Goal: Navigation & Orientation: Find specific page/section

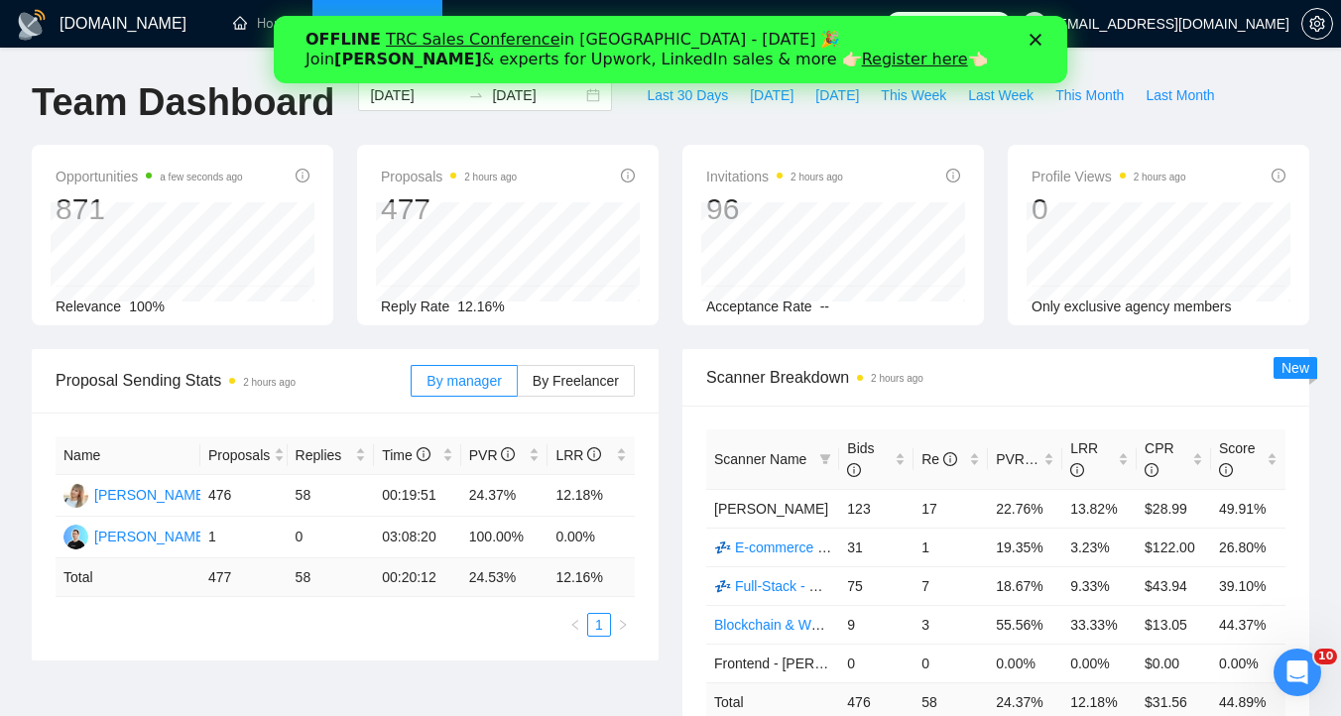
click at [1032, 39] on icon "Close" at bounding box center [1035, 40] width 12 height 12
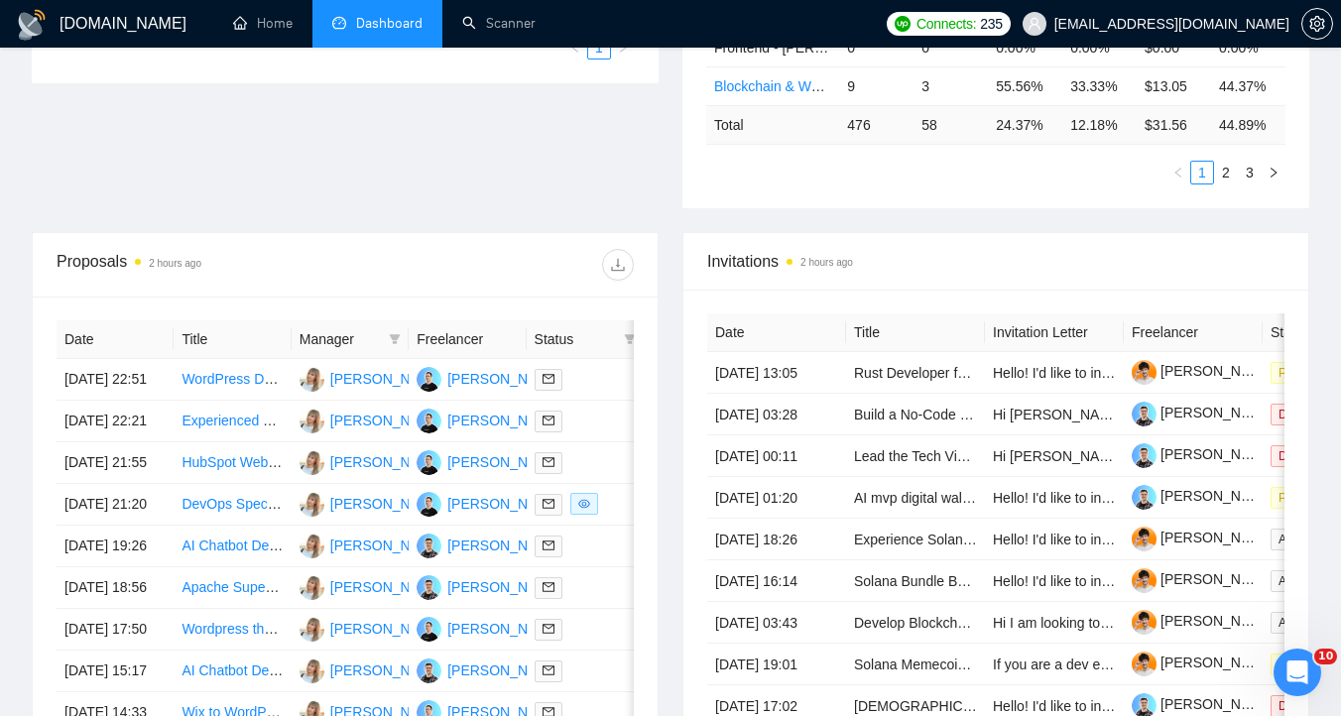
scroll to position [1050, 0]
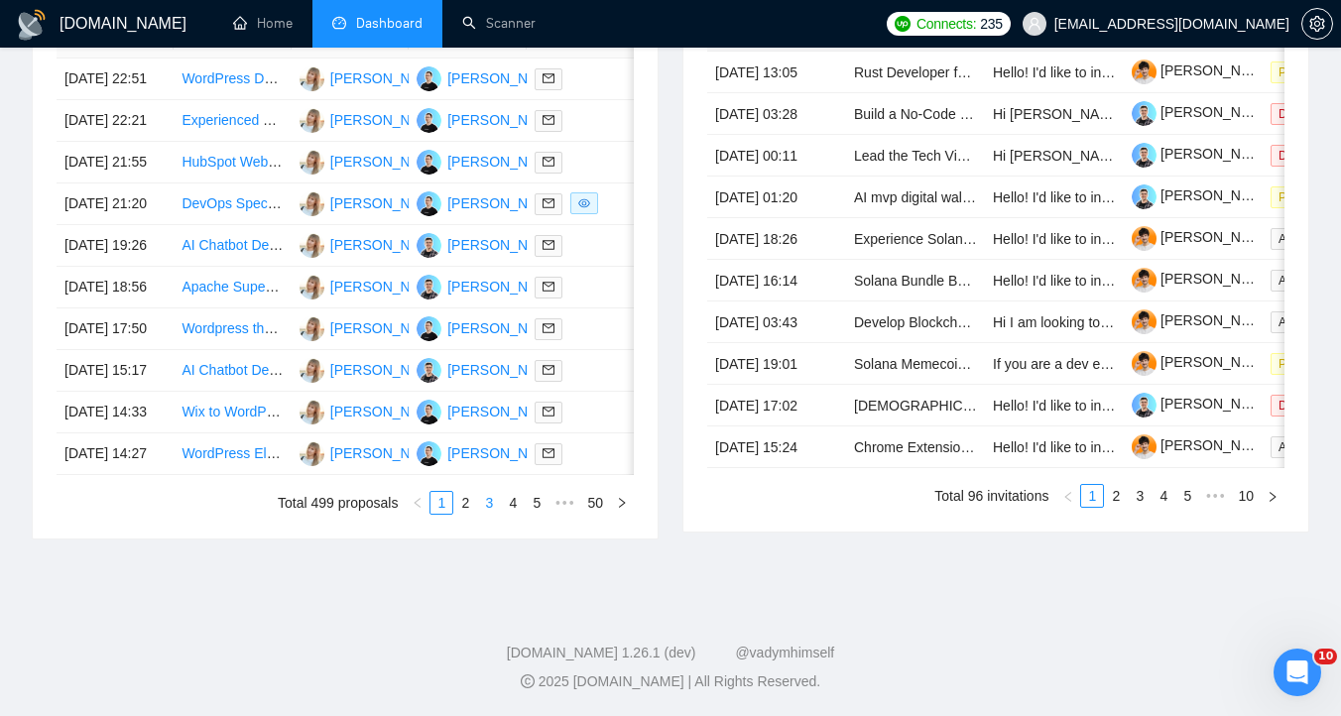
click at [481, 514] on link "3" at bounding box center [489, 503] width 22 height 22
click at [431, 514] on link "1" at bounding box center [441, 503] width 22 height 22
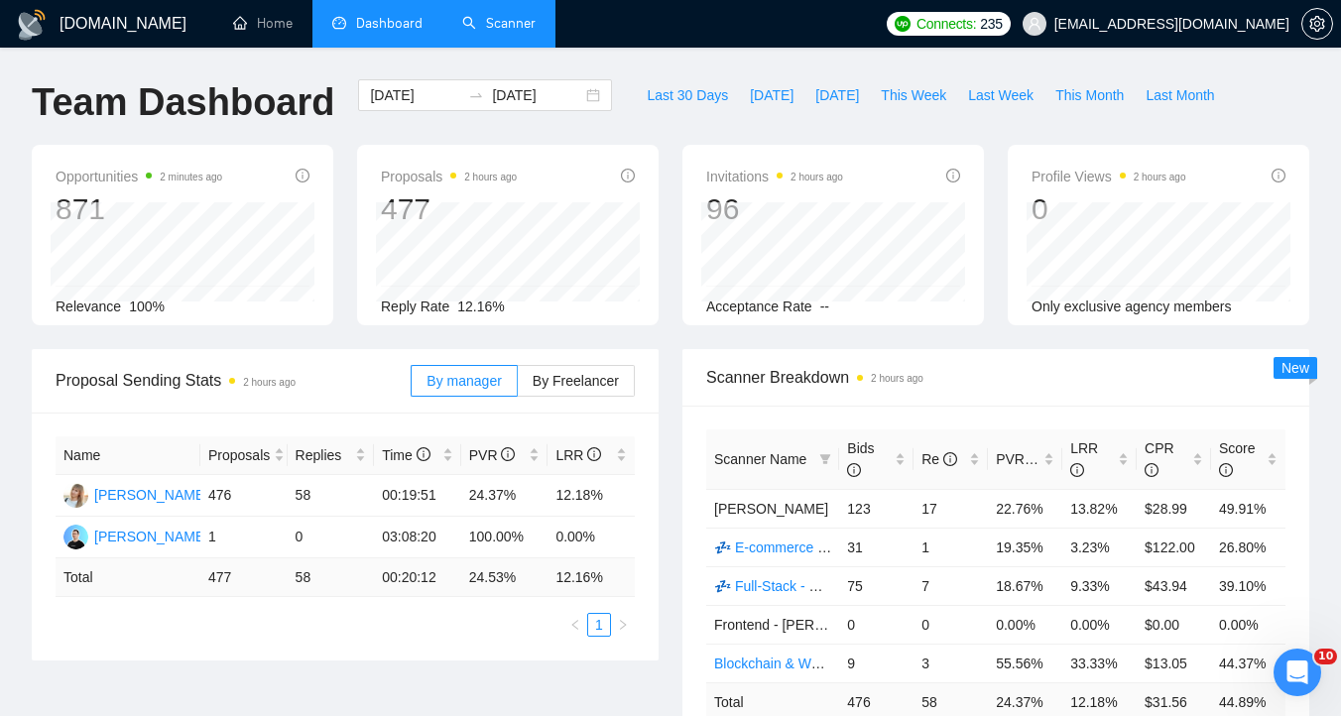
click at [505, 32] on link "Scanner" at bounding box center [498, 23] width 73 height 17
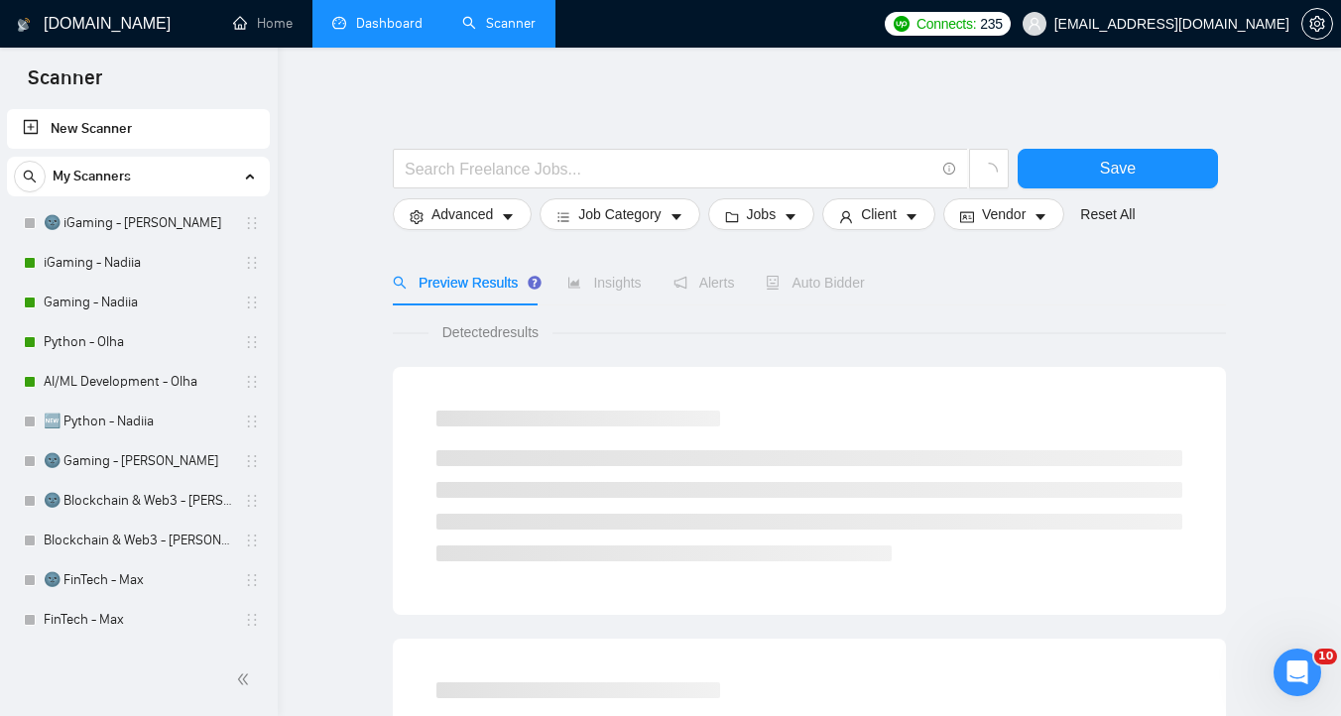
click at [363, 32] on link "Dashboard" at bounding box center [377, 23] width 90 height 17
